Goal: Task Accomplishment & Management: Manage account settings

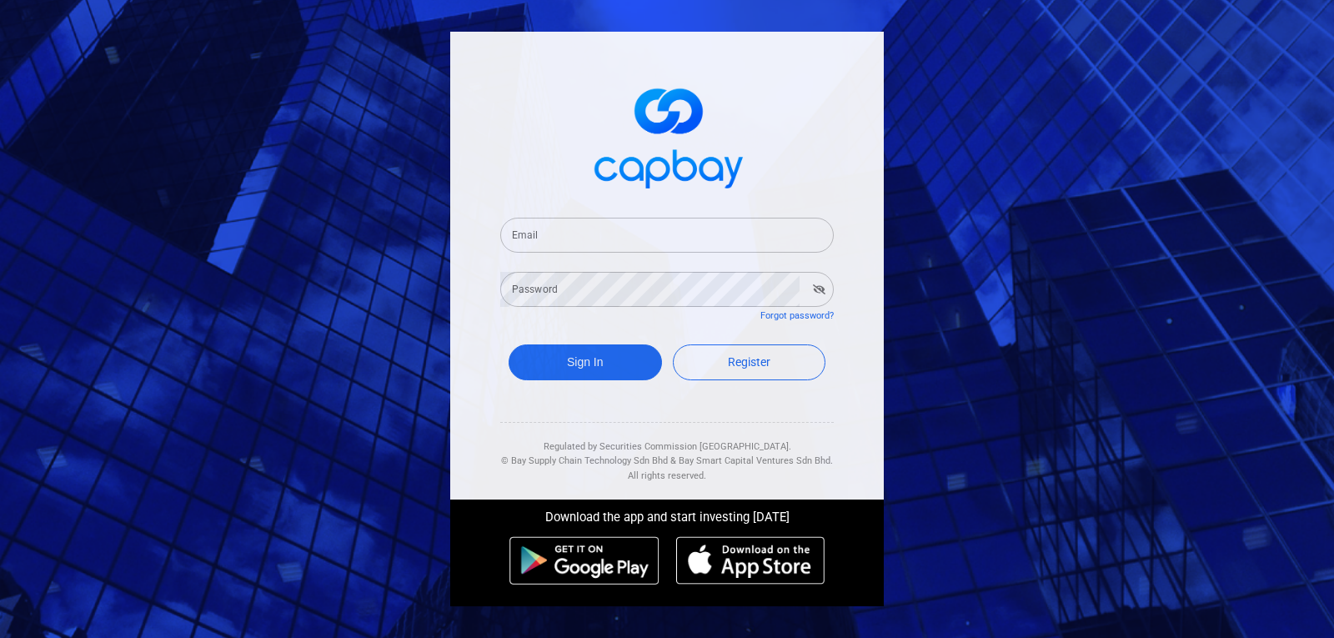
click at [599, 229] on input "Email" at bounding box center [666, 235] width 333 height 35
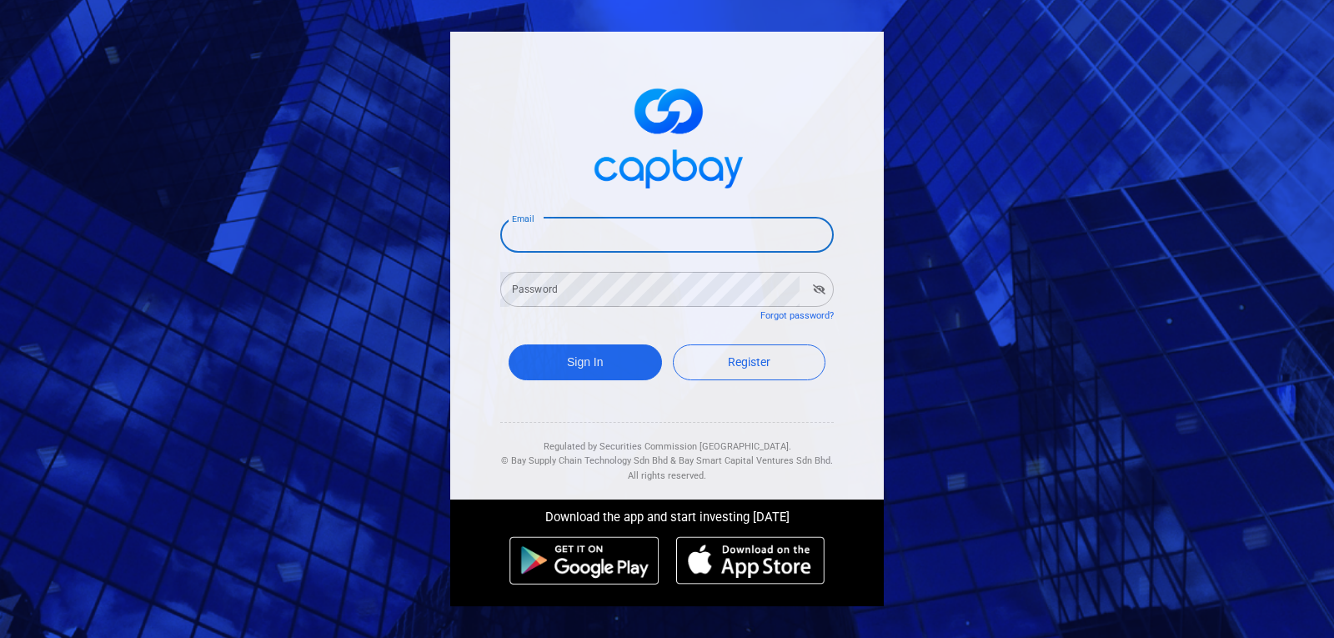
type input "[EMAIL_ADDRESS][DOMAIN_NAME]"
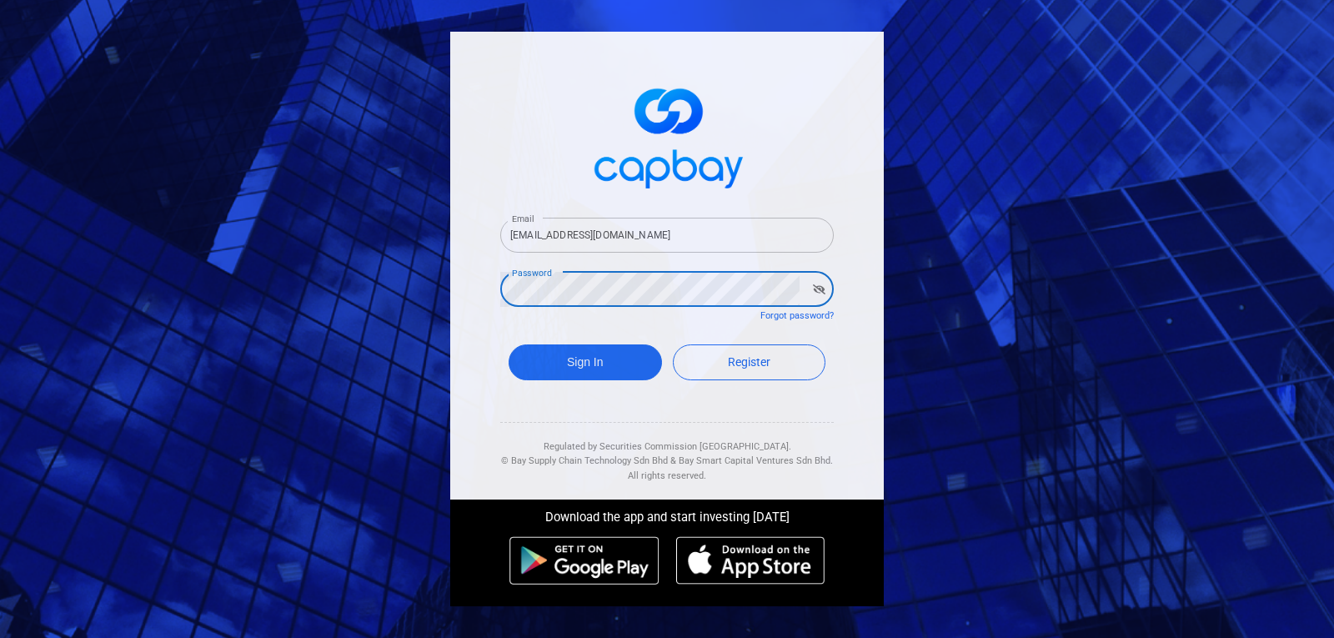
click at [509, 344] on button "Sign In" at bounding box center [585, 362] width 153 height 36
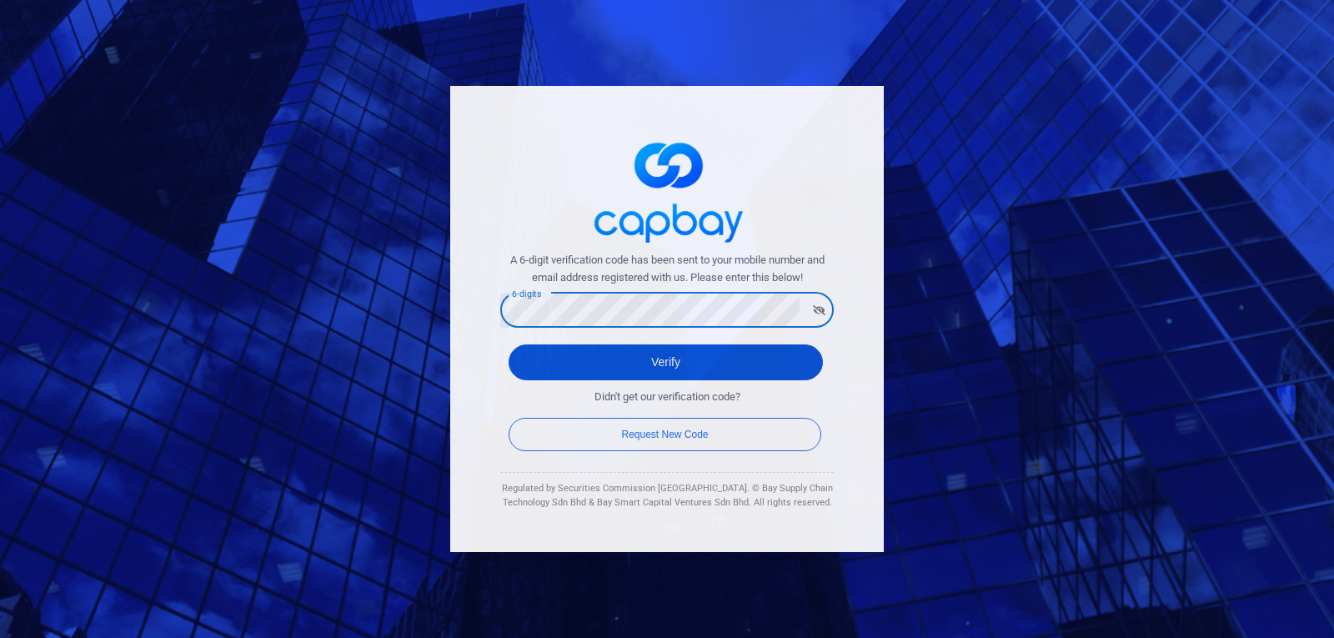
click at [673, 360] on button "Verify" at bounding box center [666, 362] width 314 height 36
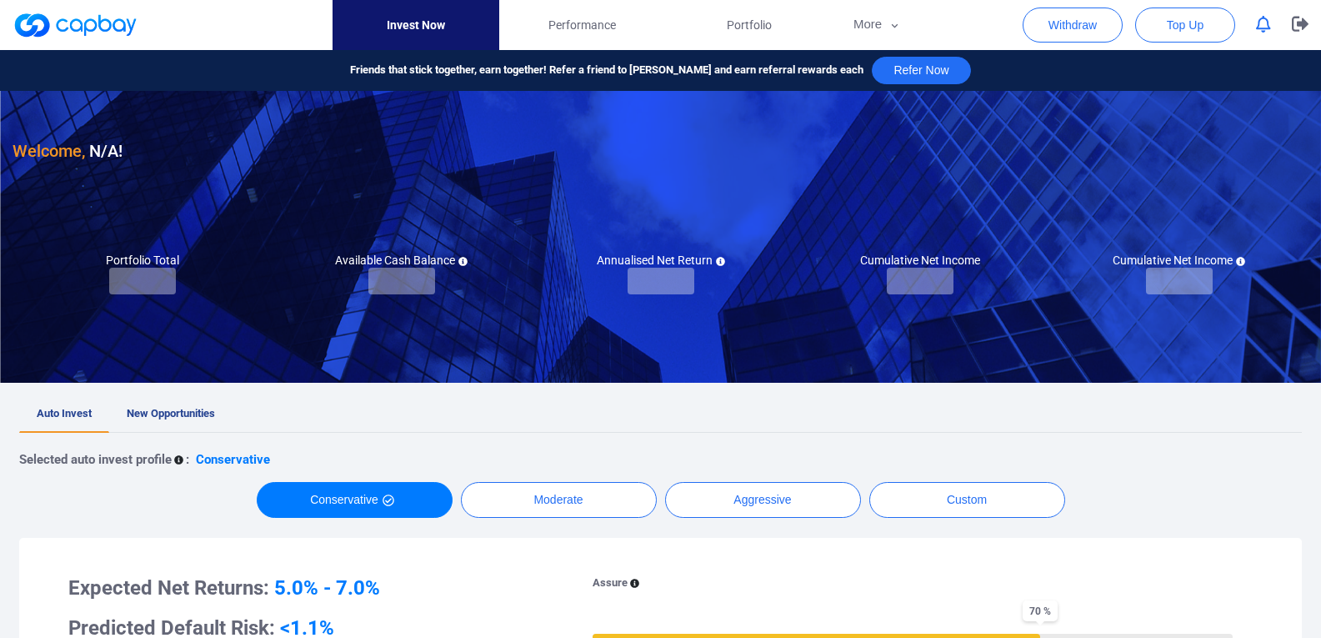
checkbox input "true"
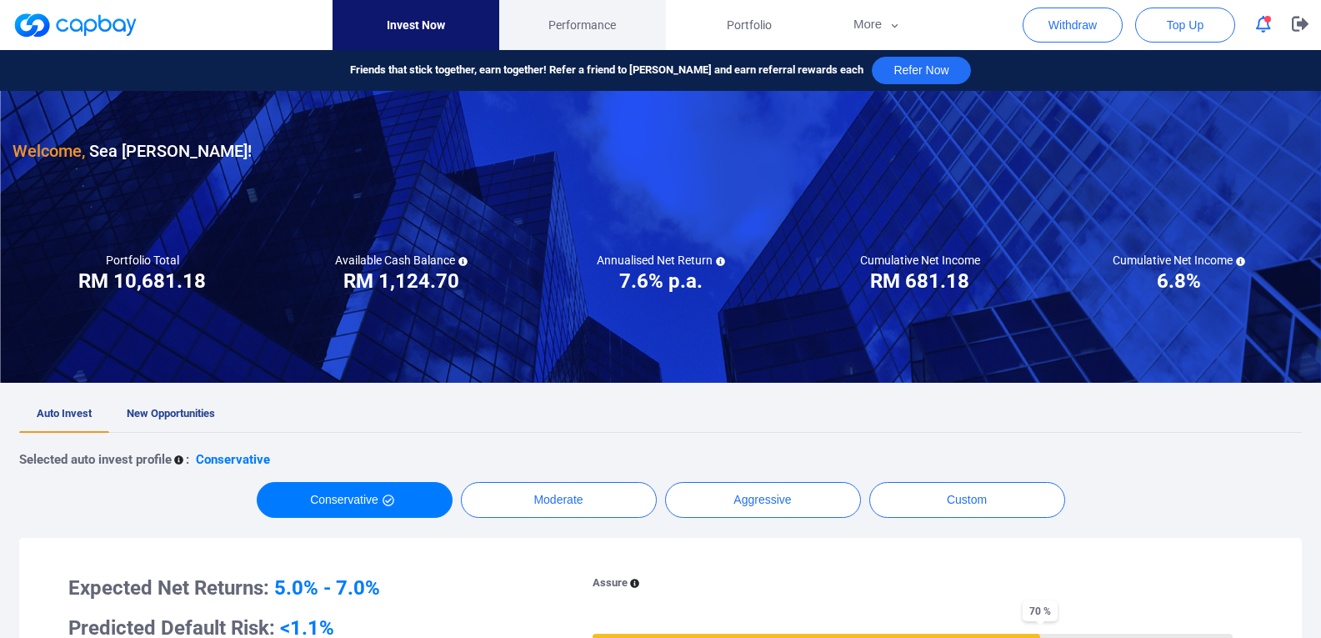
click at [605, 30] on span "Performance" at bounding box center [583, 25] width 68 height 18
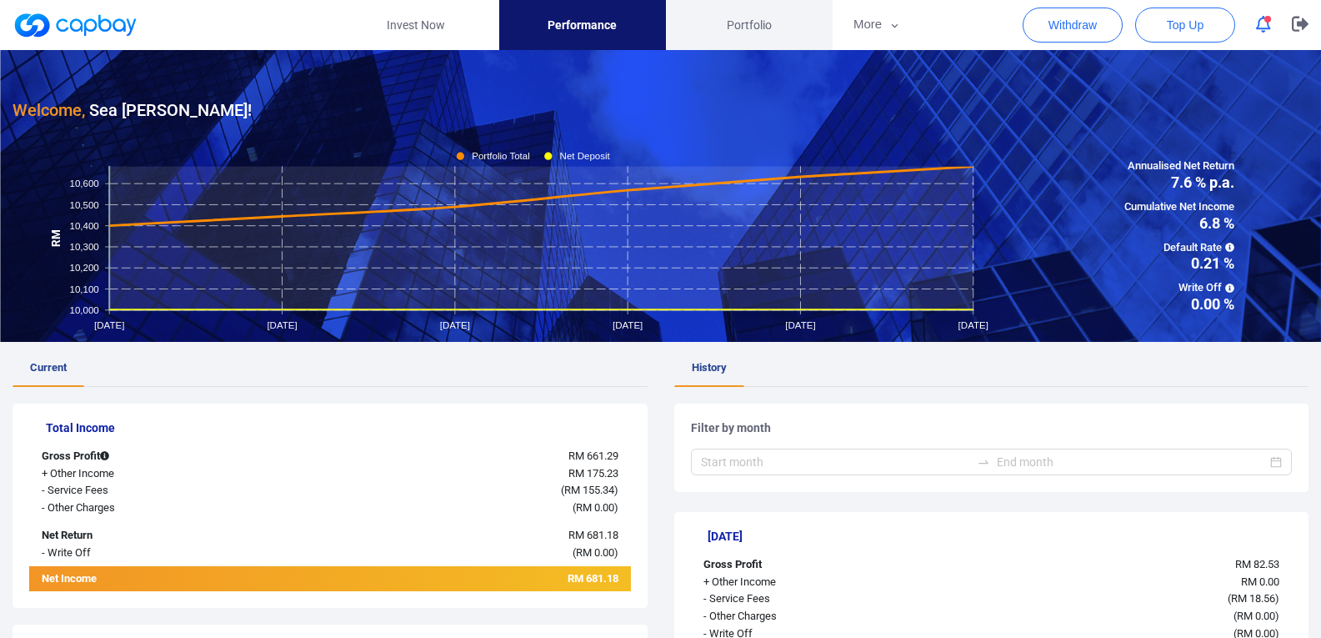
click at [731, 18] on span "Portfolio" at bounding box center [749, 25] width 45 height 18
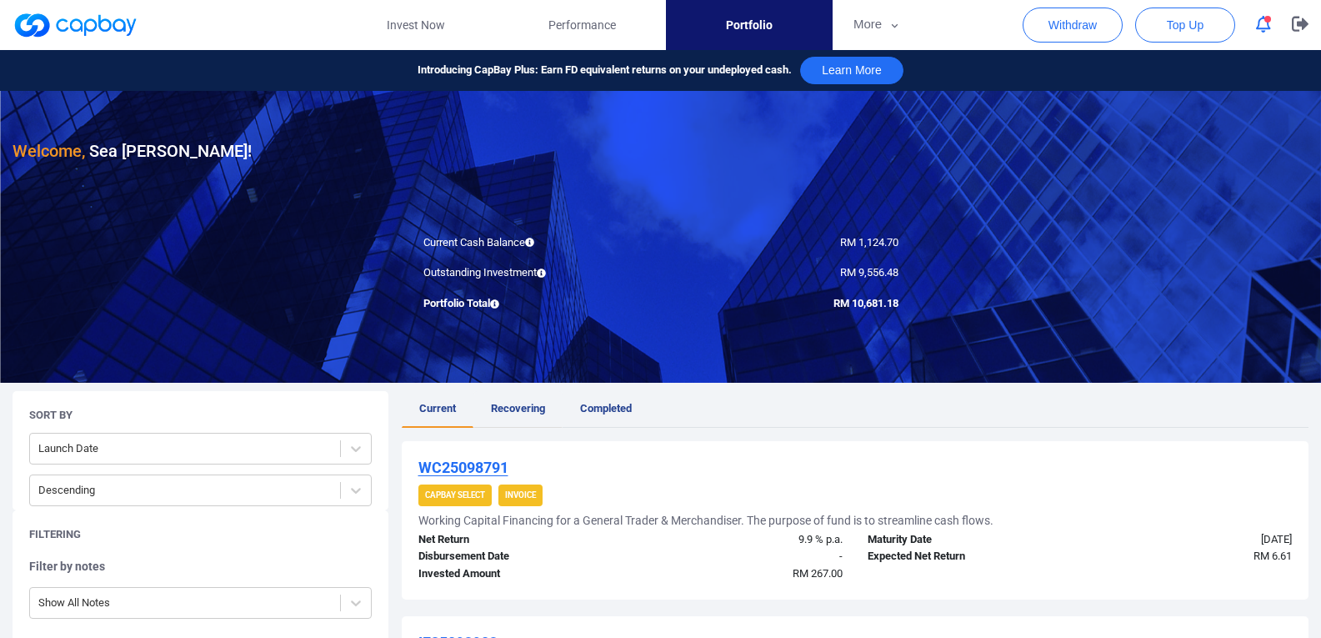
click at [525, 401] on link "Recovering" at bounding box center [518, 409] width 89 height 37
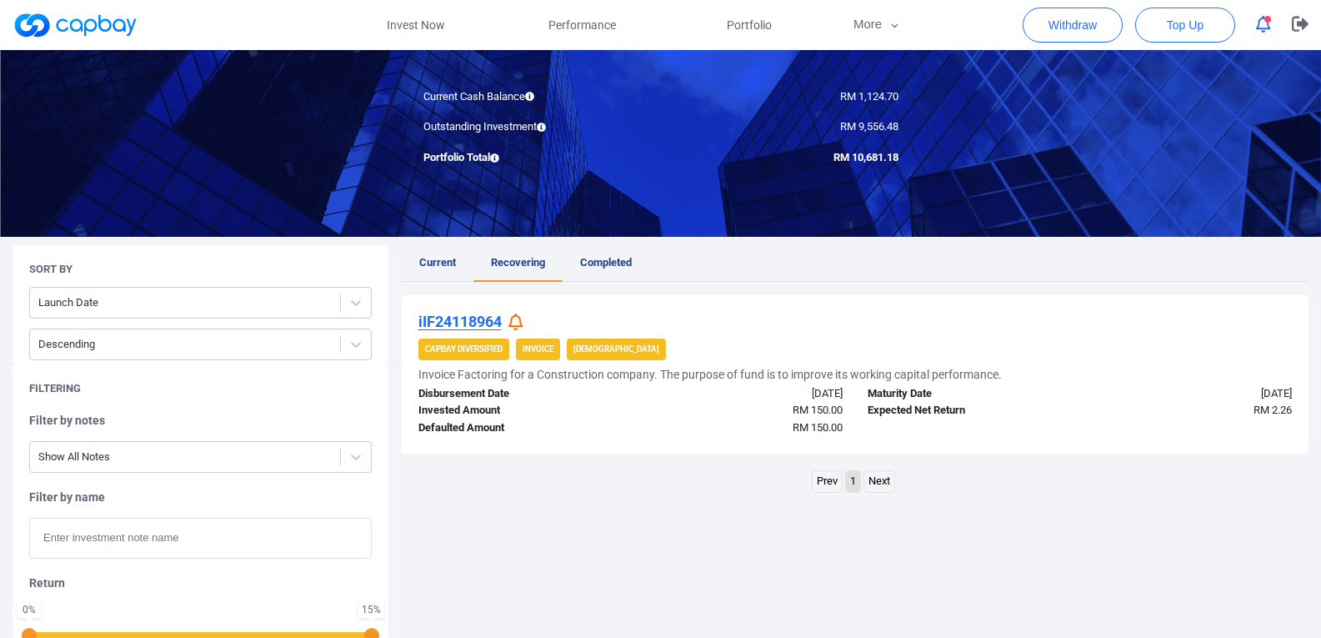
scroll to position [167, 0]
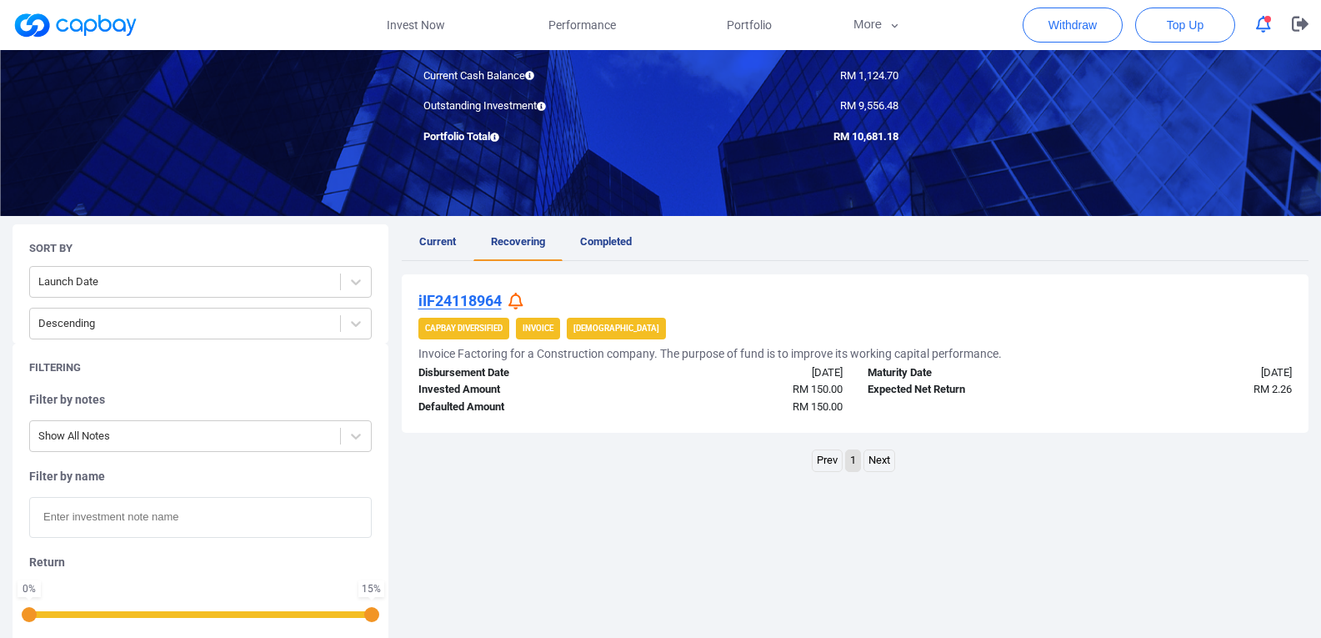
click at [512, 303] on icon at bounding box center [516, 302] width 15 height 18
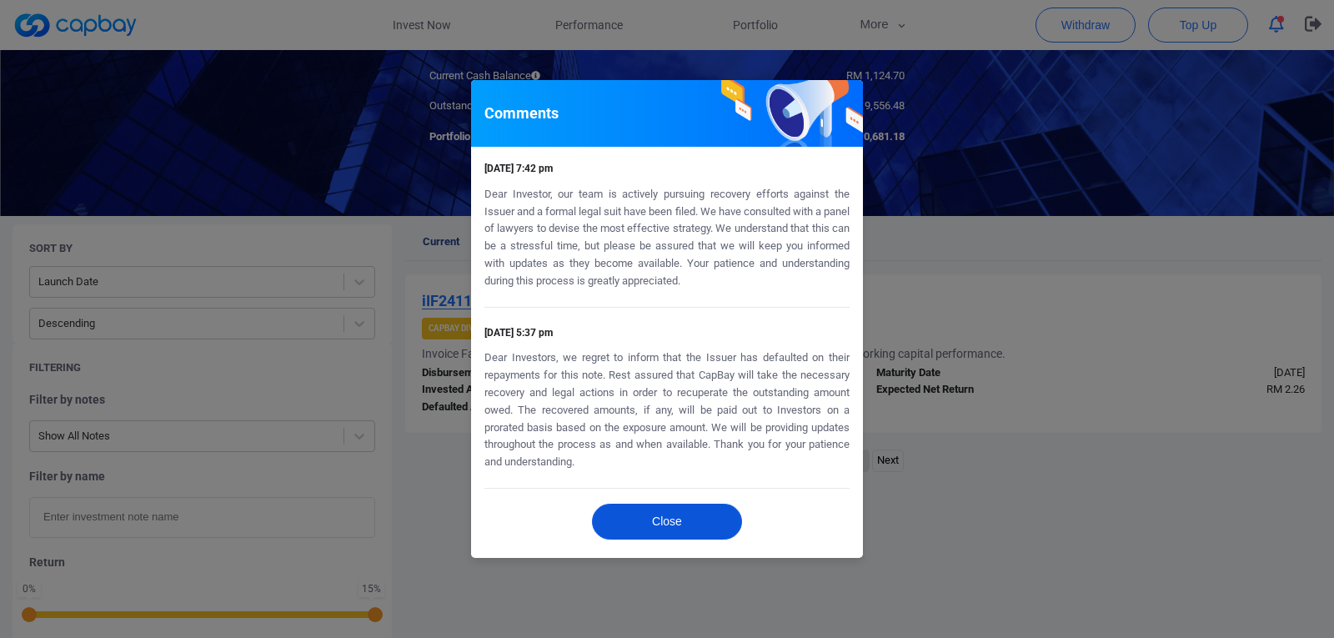
click at [697, 529] on button "Close" at bounding box center [667, 522] width 150 height 36
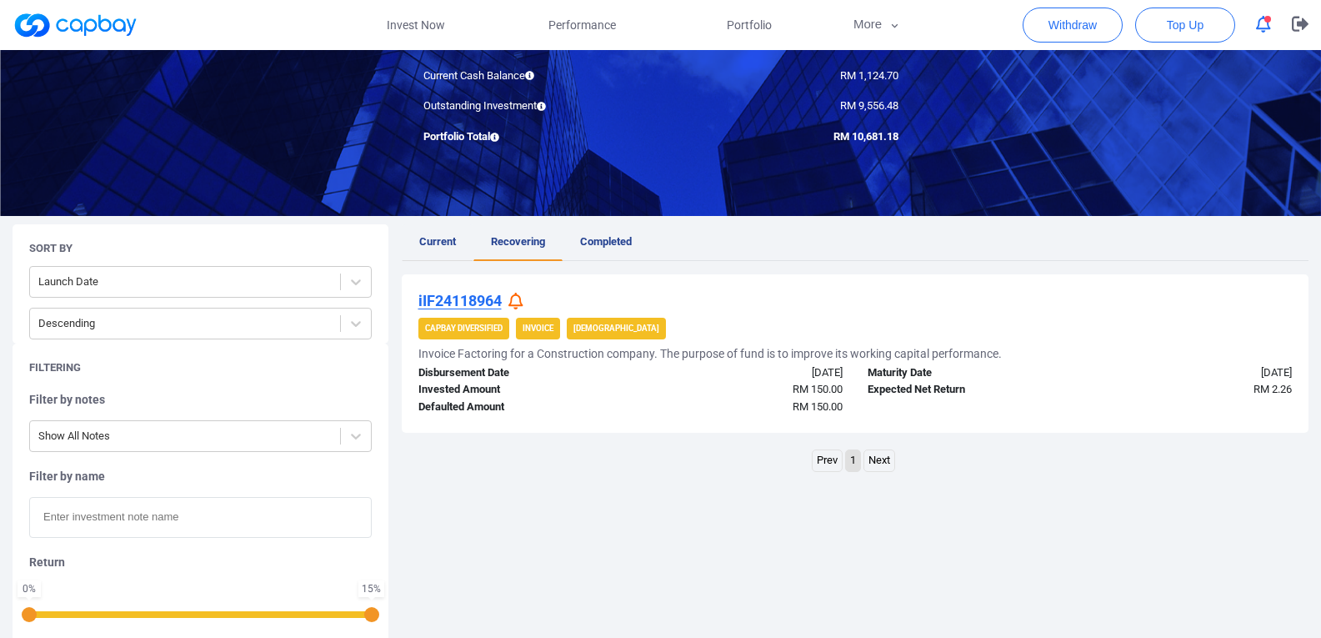
click at [426, 246] on span "Current" at bounding box center [437, 241] width 37 height 13
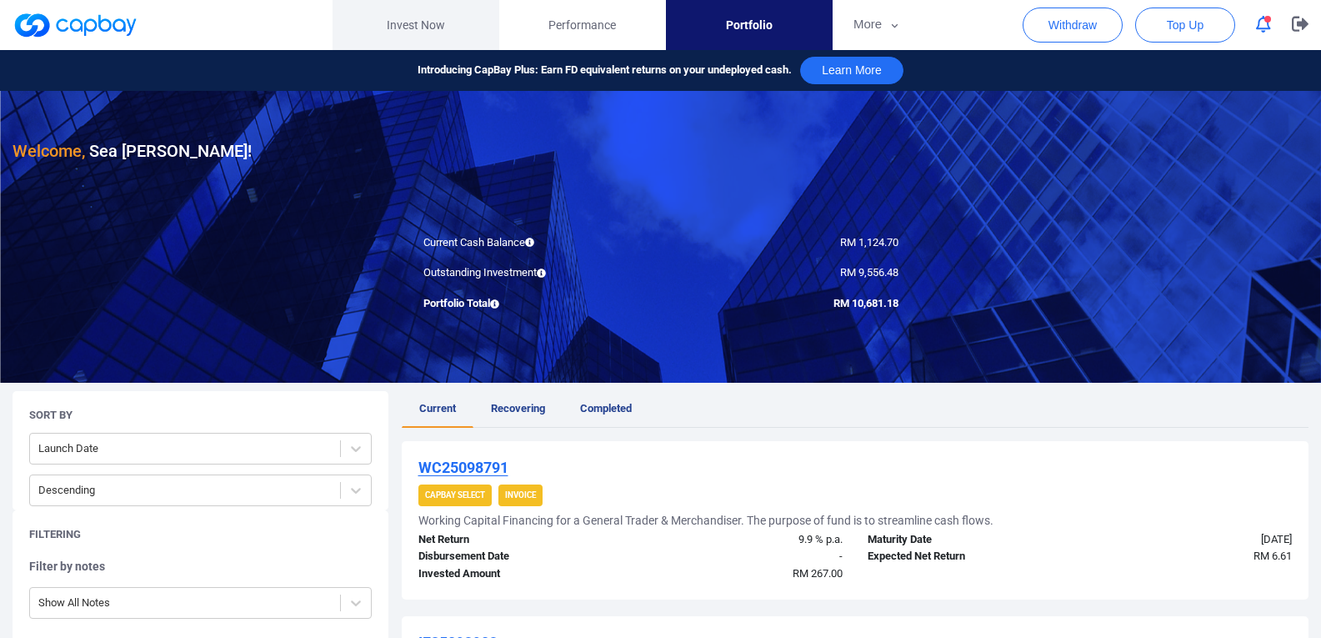
click at [401, 25] on link "Invest Now" at bounding box center [416, 25] width 167 height 50
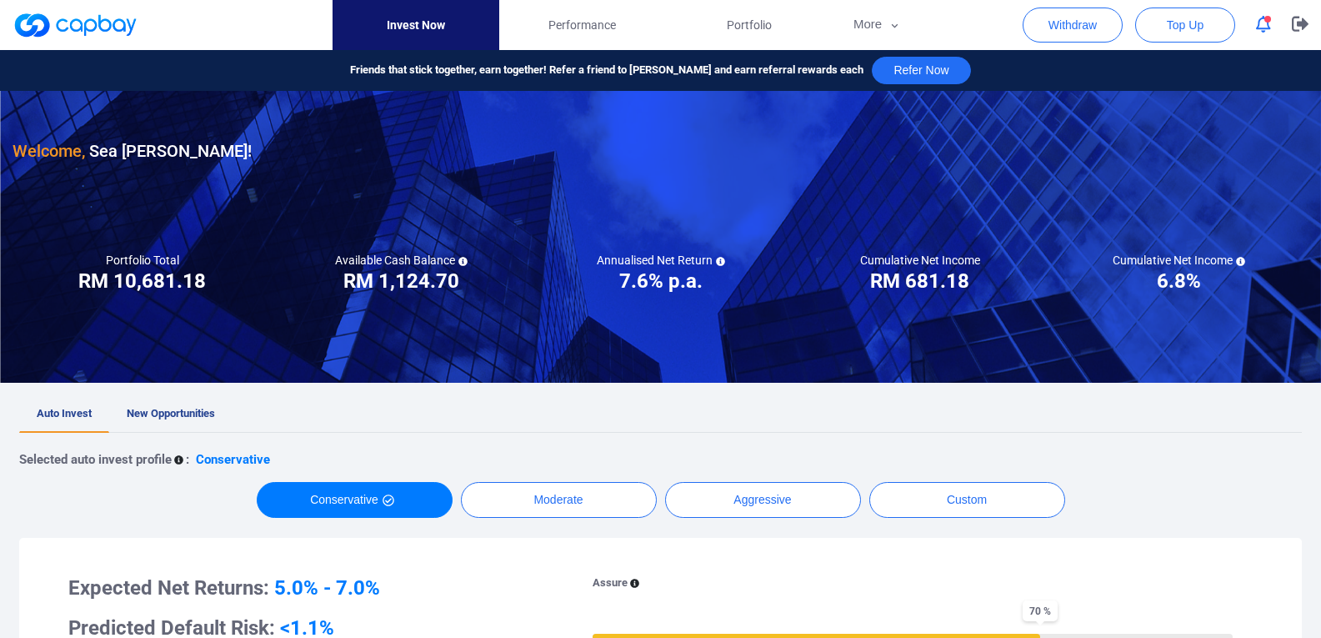
click at [1255, 33] on button "button" at bounding box center [1264, 25] width 32 height 26
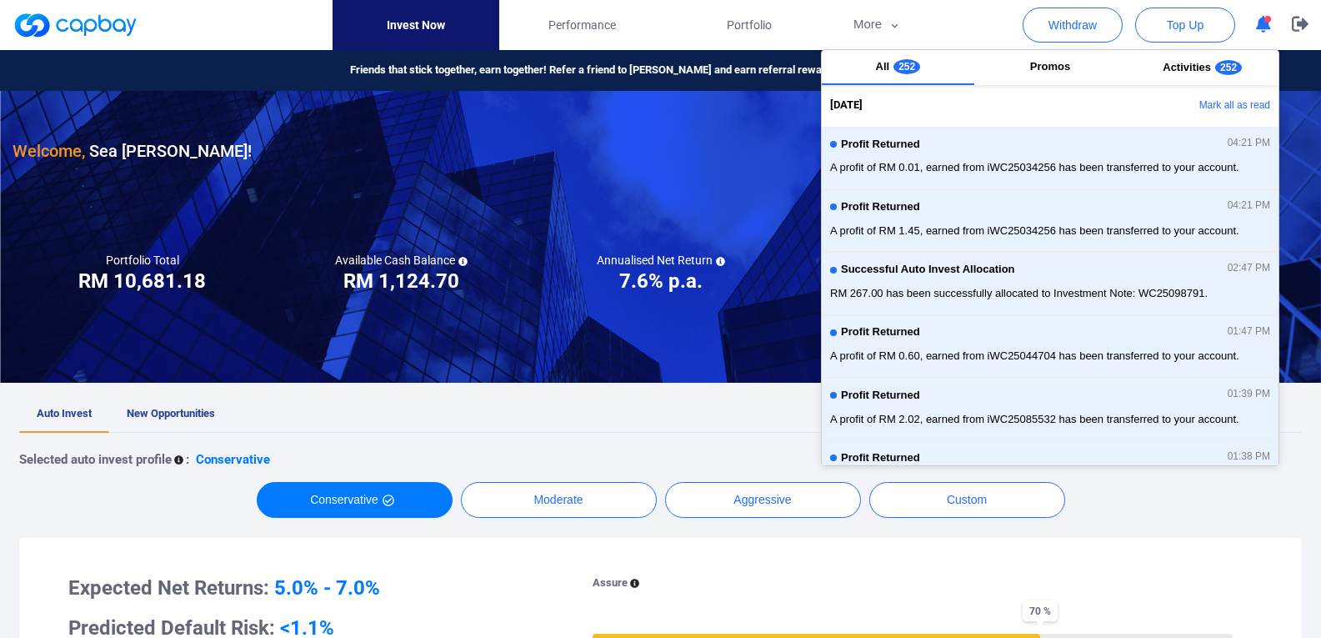
click at [1255, 33] on button "button" at bounding box center [1264, 25] width 32 height 26
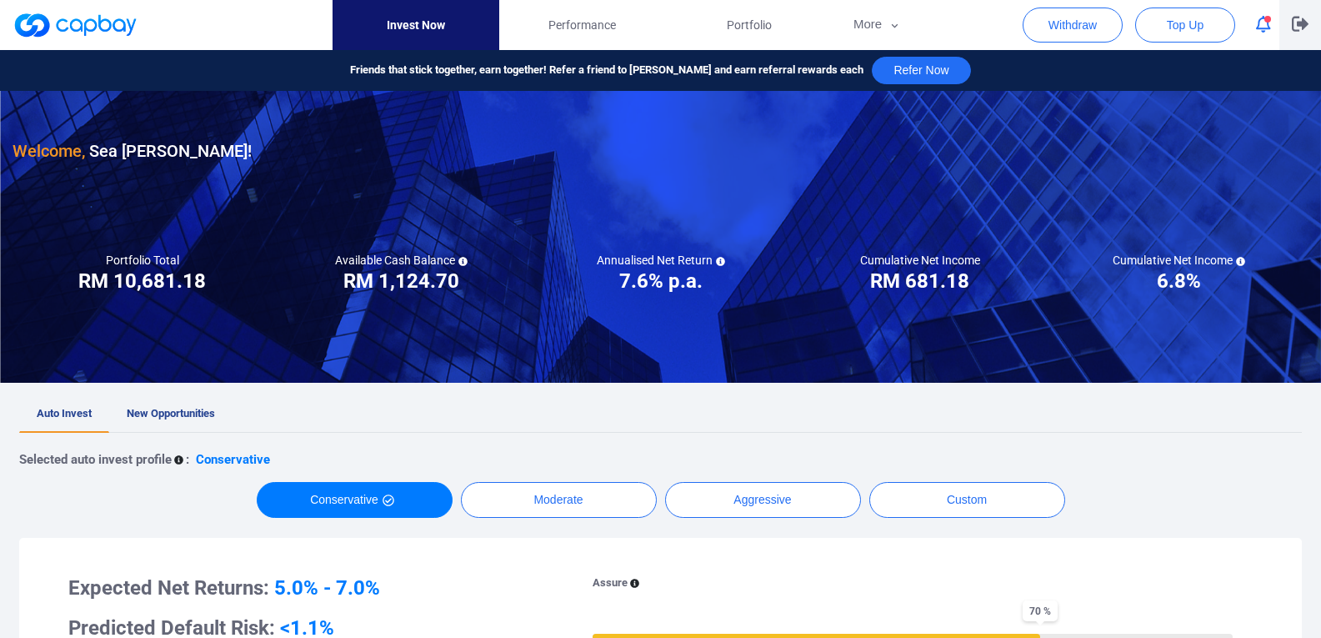
click at [1302, 23] on icon "button" at bounding box center [1300, 24] width 17 height 15
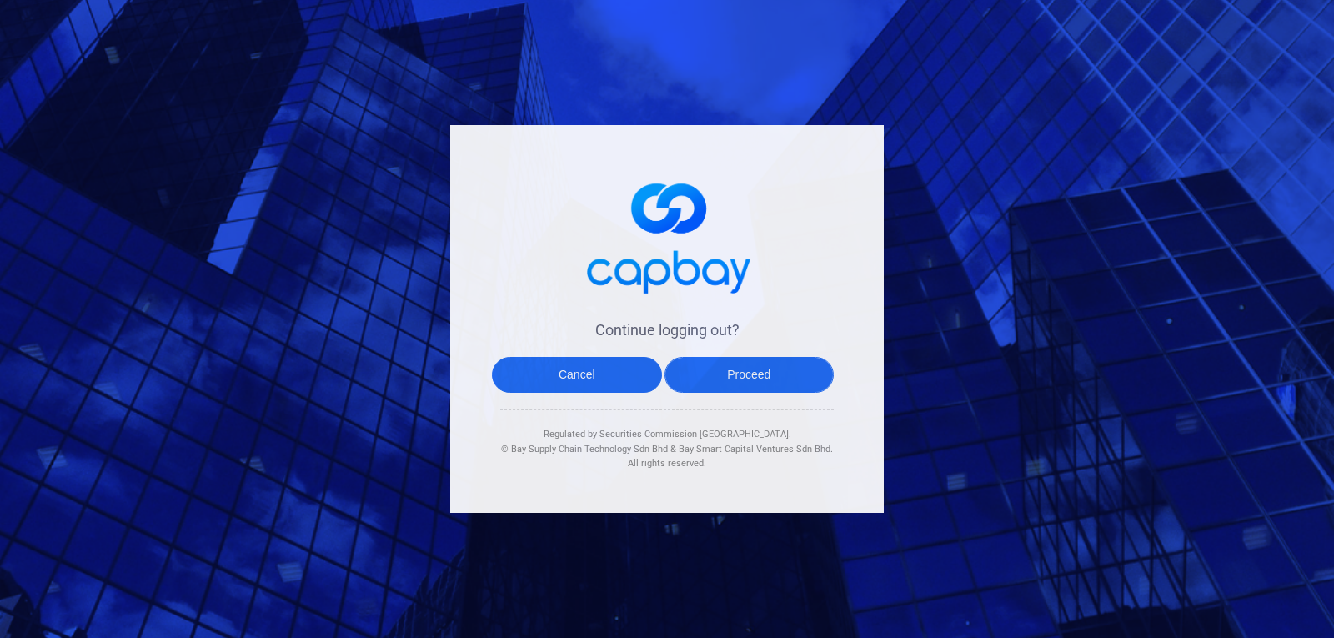
click at [748, 368] on button "Proceed" at bounding box center [749, 375] width 170 height 36
